Goal: Task Accomplishment & Management: Manage account settings

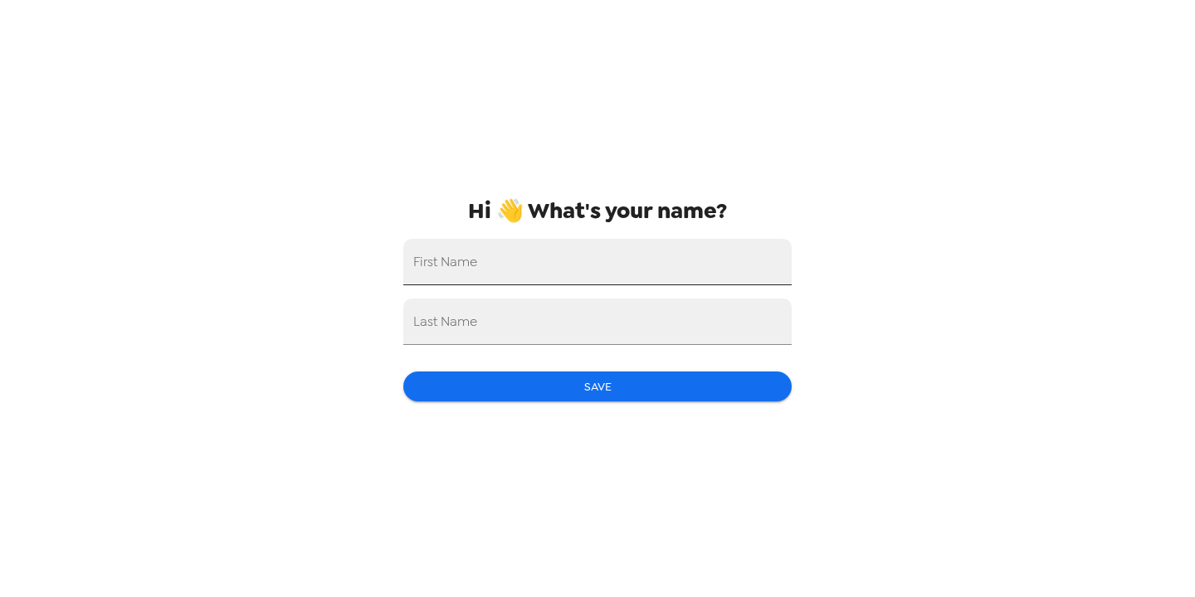
click at [723, 261] on input "First Name" at bounding box center [597, 262] width 388 height 46
type input "[PERSON_NAME]"
click at [639, 392] on button "Save" at bounding box center [597, 387] width 388 height 31
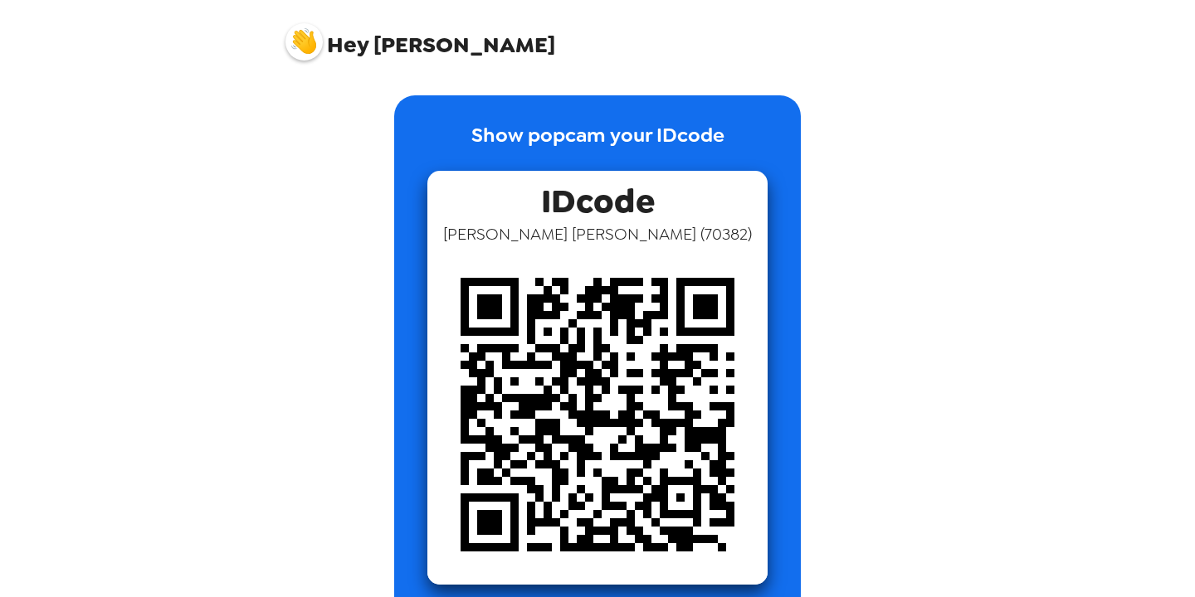
scroll to position [38, 0]
